Goal: Information Seeking & Learning: Learn about a topic

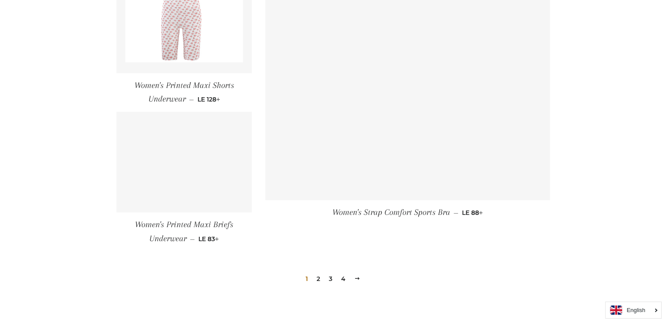
scroll to position [1226, 0]
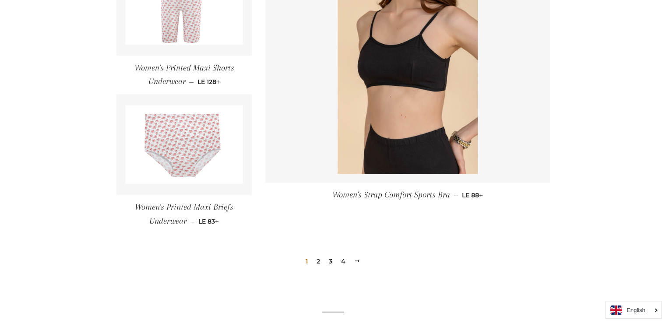
click at [317, 260] on link "2" at bounding box center [318, 261] width 11 height 13
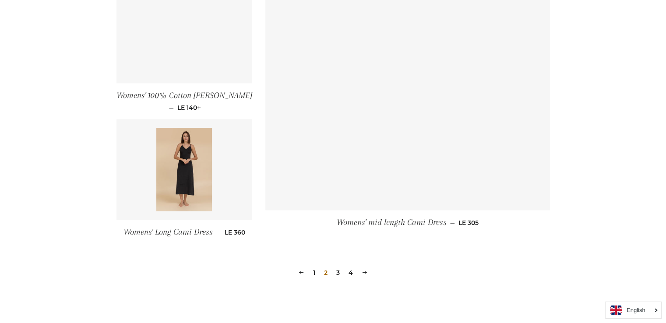
scroll to position [1226, 0]
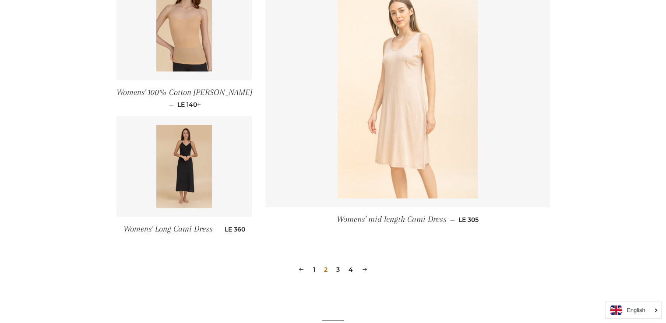
click at [416, 96] on img at bounding box center [408, 93] width 140 height 210
click at [336, 268] on link "3" at bounding box center [338, 269] width 11 height 13
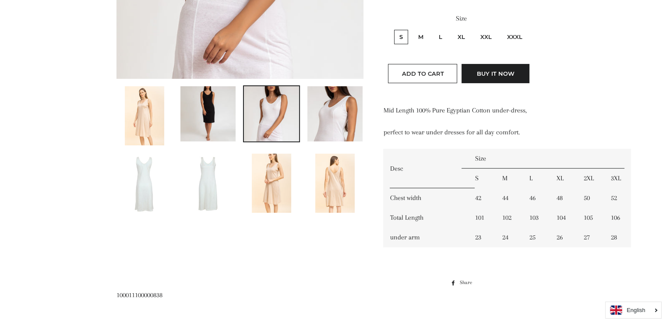
click at [213, 131] on img at bounding box center [207, 113] width 55 height 55
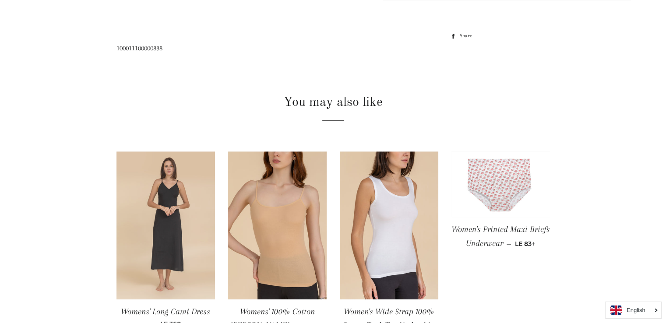
click at [190, 233] on img at bounding box center [165, 226] width 99 height 148
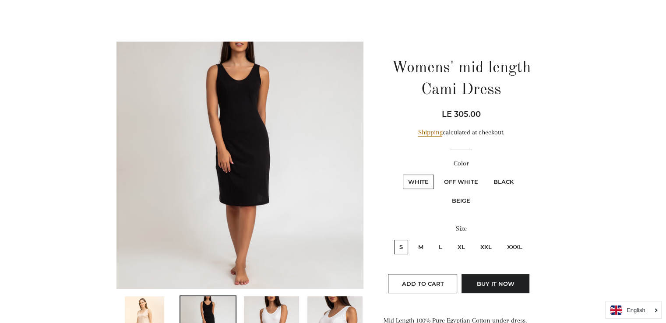
scroll to position [28, 0]
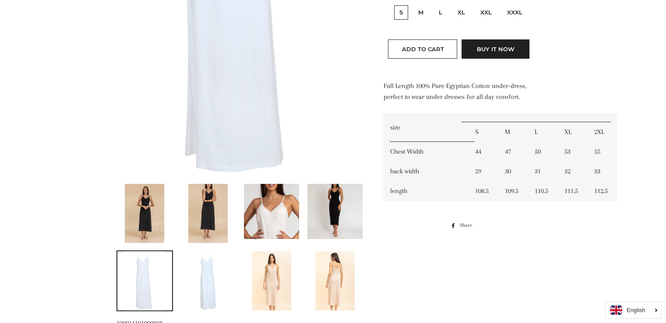
scroll to position [307, 0]
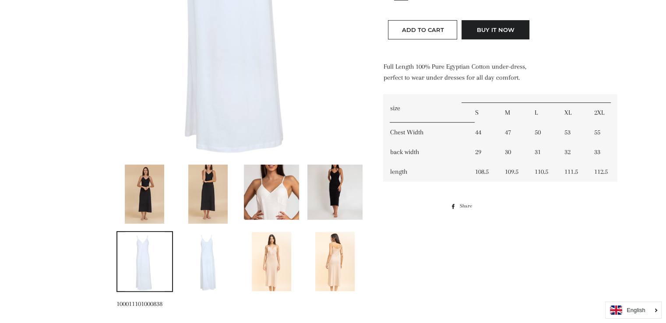
click at [343, 196] on img at bounding box center [334, 192] width 55 height 55
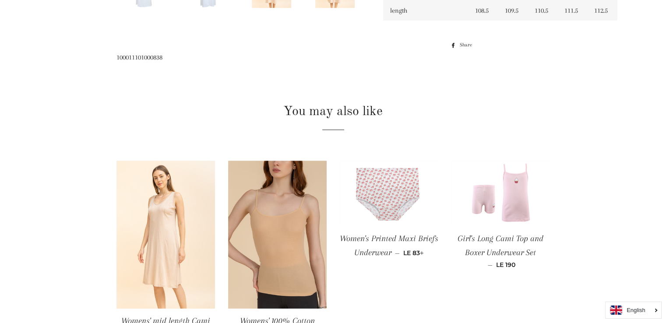
scroll to position [381, 0]
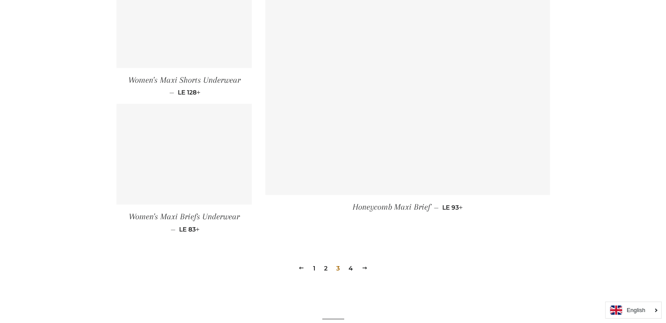
scroll to position [1147, 0]
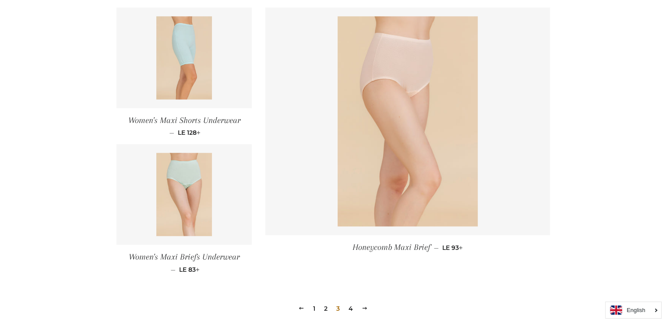
click at [349, 309] on link "4" at bounding box center [350, 308] width 11 height 13
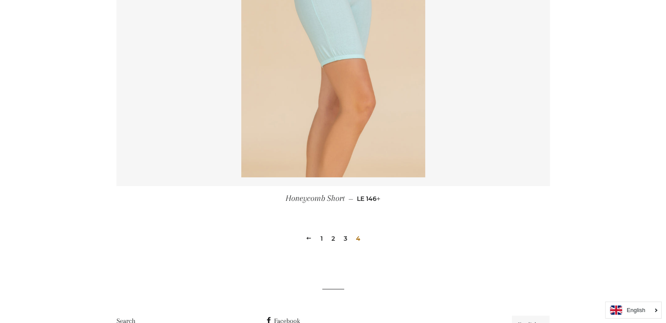
scroll to position [543, 0]
